Goal: Information Seeking & Learning: Learn about a topic

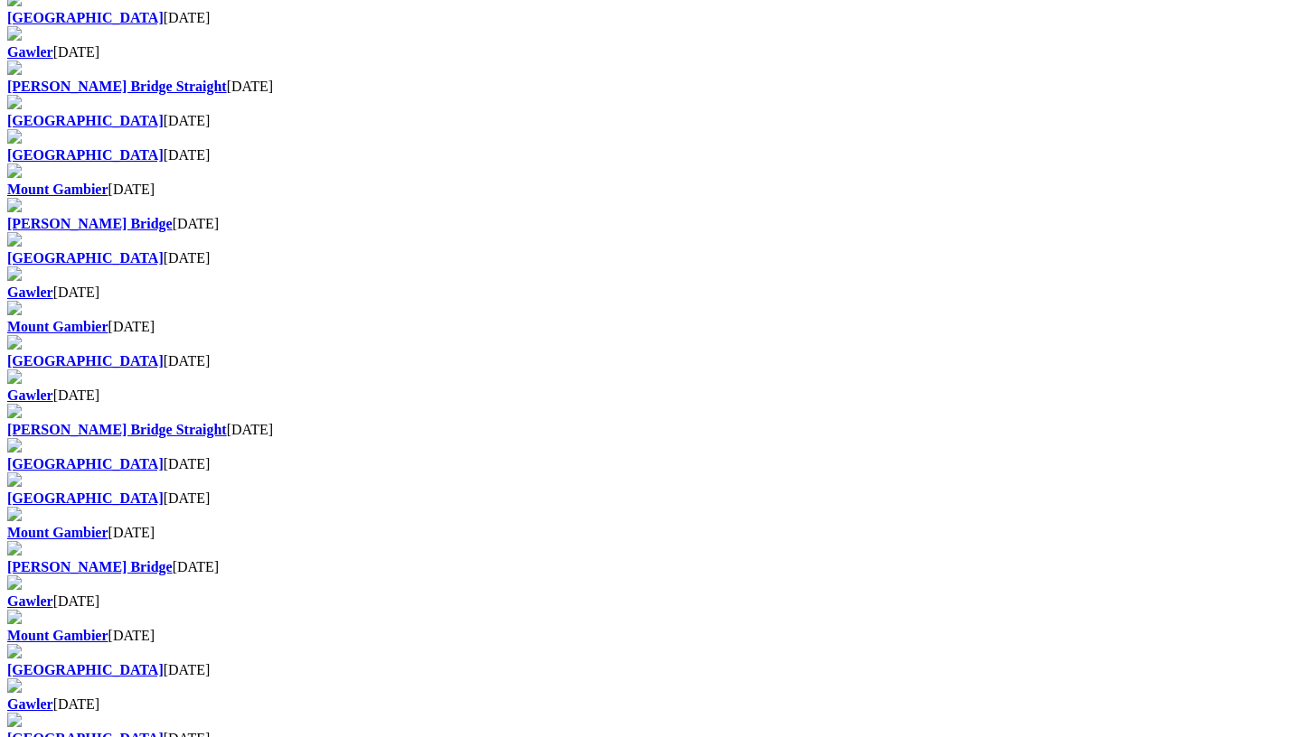
scroll to position [1265, 0]
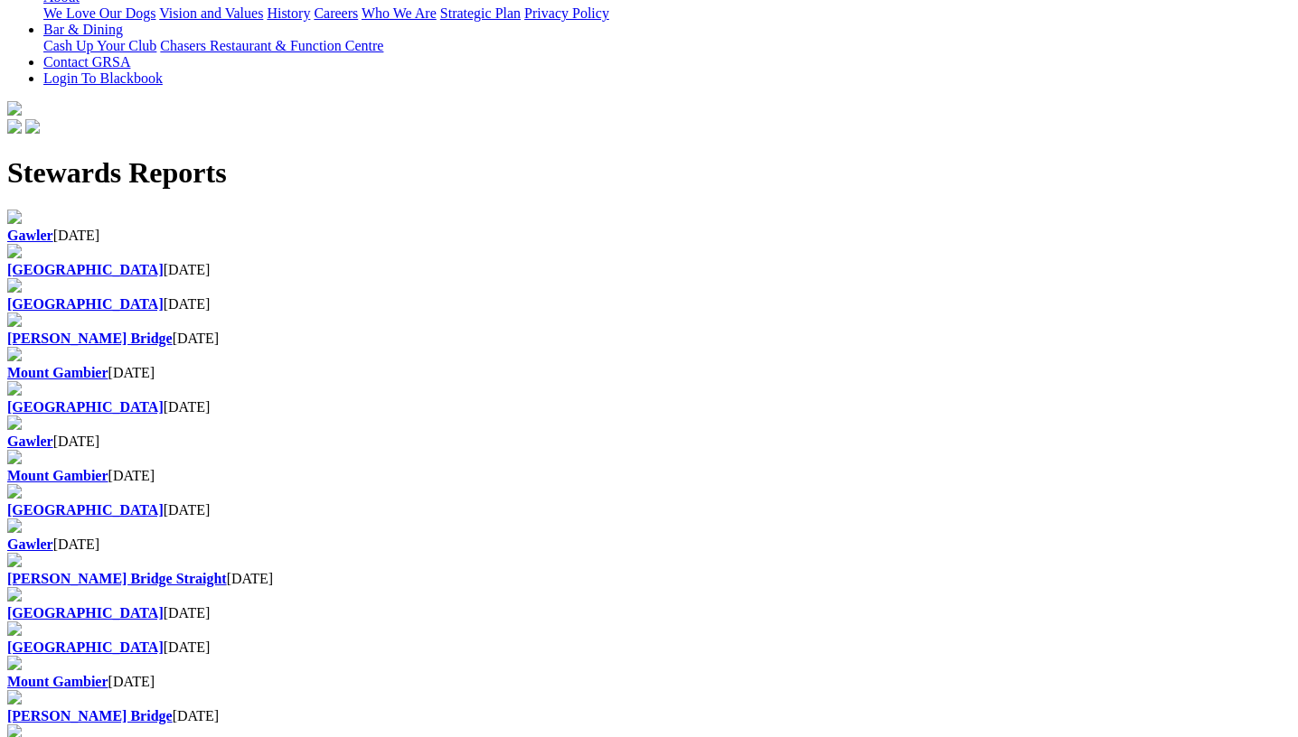
scroll to position [904, 0]
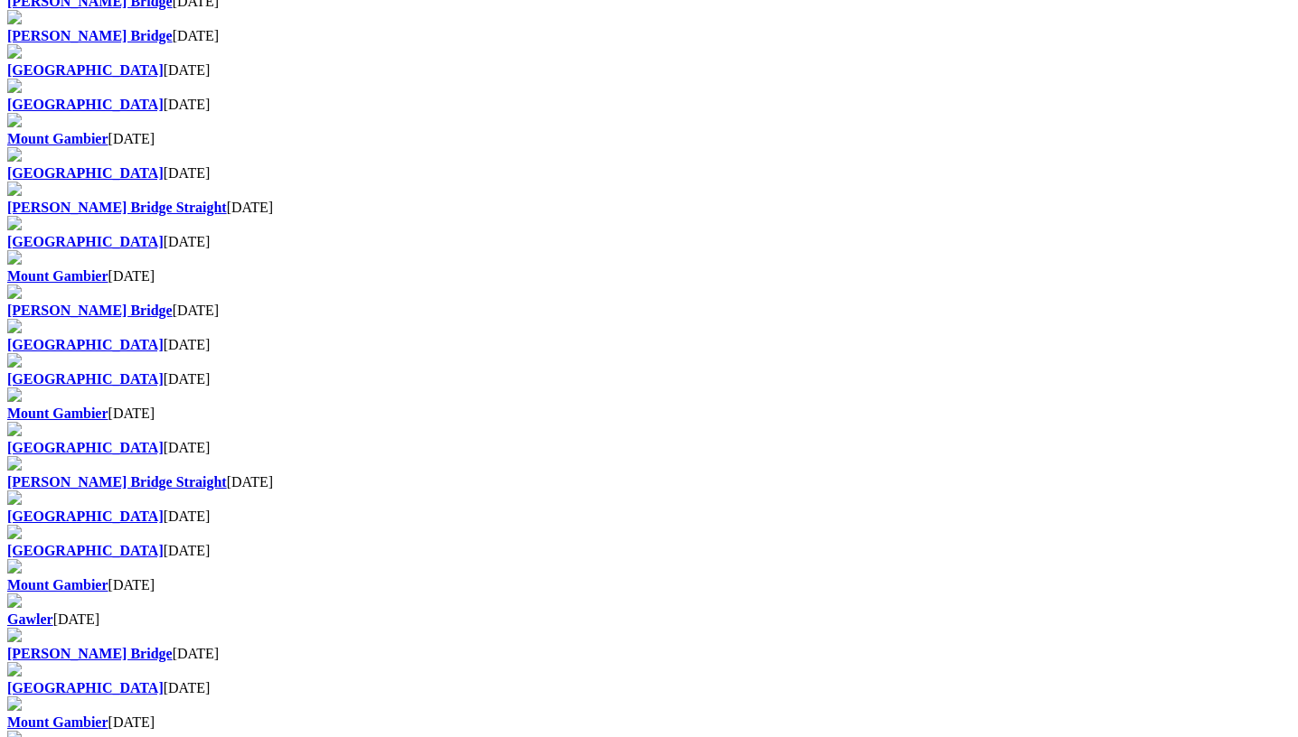
scroll to position [994, 0]
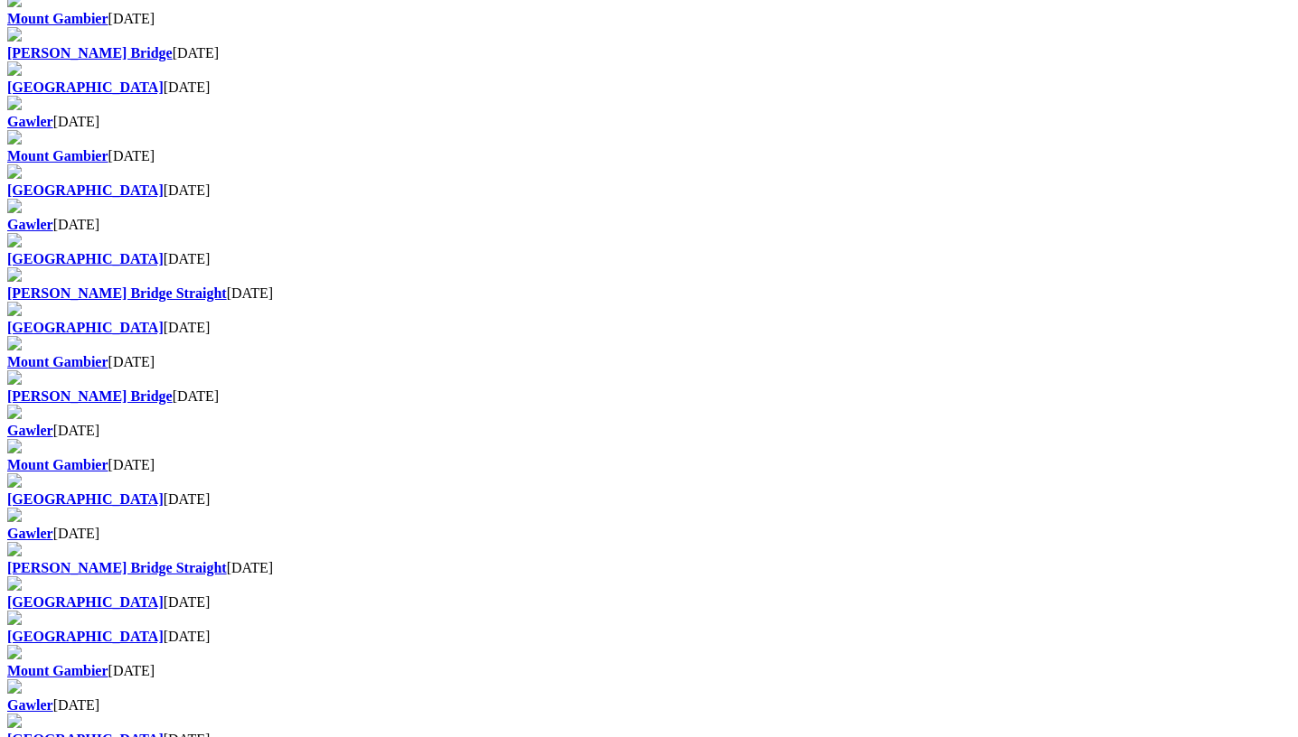
scroll to position [813, 0]
